Goal: Task Accomplishment & Management: Manage account settings

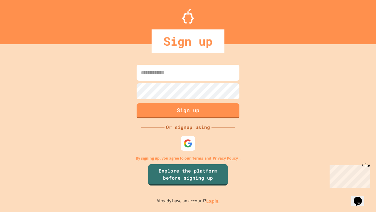
click at [213, 200] on link "Log in." at bounding box center [213, 200] width 14 height 6
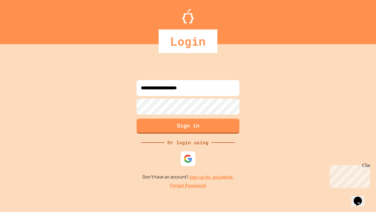
type input "**********"
